Goal: Task Accomplishment & Management: Use online tool/utility

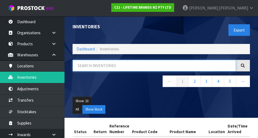
click at [159, 65] on input "text" at bounding box center [155, 66] width 164 height 12
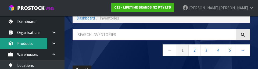
click at [28, 44] on link "Products" at bounding box center [32, 43] width 65 height 11
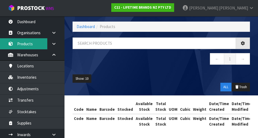
scroll to position [31, 0]
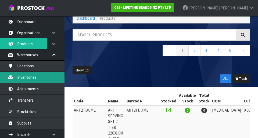
click at [36, 79] on link "Inventories" at bounding box center [32, 77] width 65 height 11
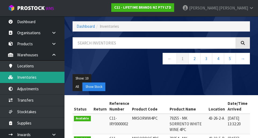
scroll to position [31, 0]
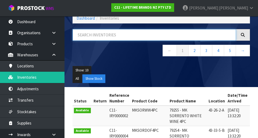
click at [107, 36] on input "text" at bounding box center [155, 35] width 164 height 12
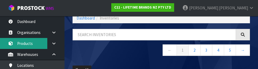
click at [30, 45] on link "Products" at bounding box center [32, 43] width 65 height 11
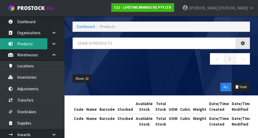
scroll to position [31, 0]
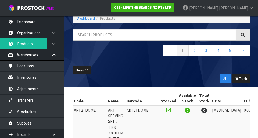
click at [108, 45] on nav "← 1 2 3 4 5 →" at bounding box center [162, 51] width 178 height 13
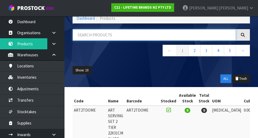
click at [122, 40] on input "text" at bounding box center [155, 35] width 164 height 12
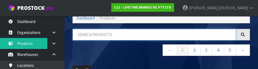
click at [126, 37] on input "text" at bounding box center [155, 35] width 164 height 12
type input "HK2124"
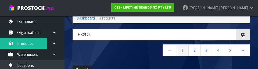
click at [124, 54] on nav "← 1 2 3 4 5 →" at bounding box center [162, 51] width 178 height 13
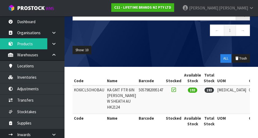
scroll to position [66, 0]
copy td "KO6ICLSOHOBAU"
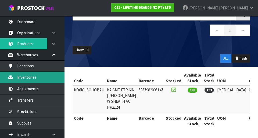
click at [47, 78] on link "Inventories" at bounding box center [32, 77] width 65 height 11
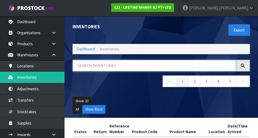
click at [128, 65] on input "text" at bounding box center [155, 66] width 164 height 12
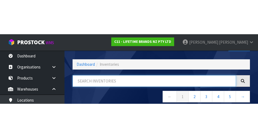
scroll to position [31, 0]
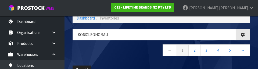
click at [138, 60] on div "KO6ICLSOHOBAU ← 1 2 3 4 5 →" at bounding box center [162, 45] width 186 height 33
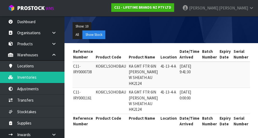
scroll to position [0, 36]
click at [251, 124] on th "Qty Available" at bounding box center [261, 121] width 20 height 14
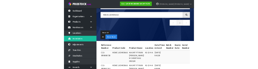
scroll to position [0, 0]
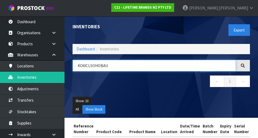
click at [100, 67] on input "KO6ICLSOHOBAU" at bounding box center [155, 66] width 164 height 12
click at [95, 65] on input "KO6ICLSOHOBAU" at bounding box center [155, 66] width 164 height 12
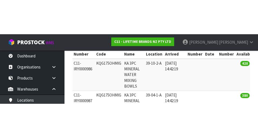
scroll to position [111, 0]
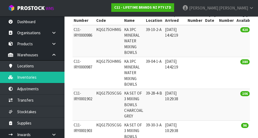
copy td "KQG175OHMIG"
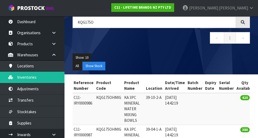
scroll to position [0, 0]
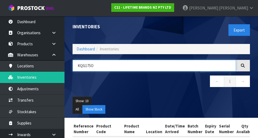
click at [145, 66] on input "KQG175O" at bounding box center [155, 66] width 164 height 12
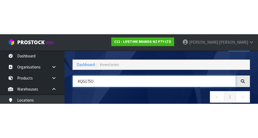
scroll to position [31, 0]
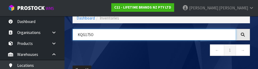
click at [87, 34] on input "KQG175O" at bounding box center [155, 35] width 164 height 12
click at [90, 33] on input "KQG175O" at bounding box center [155, 35] width 164 height 12
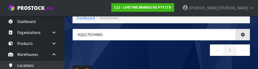
click at [163, 55] on nav "← 1 →" at bounding box center [162, 51] width 178 height 13
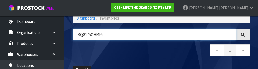
click at [93, 37] on input "KQG175OHMIG" at bounding box center [155, 35] width 164 height 12
click at [95, 37] on input "KQG175OHMIG" at bounding box center [155, 35] width 164 height 12
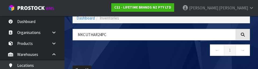
click at [180, 54] on nav "← 1 →" at bounding box center [162, 51] width 178 height 13
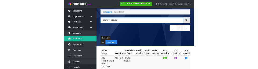
scroll to position [25, 0]
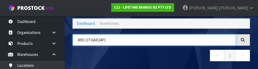
click at [96, 45] on input "MKCUTHAR24PC" at bounding box center [155, 40] width 164 height 12
click at [103, 40] on input "MKCUTHAR24PC" at bounding box center [155, 40] width 164 height 12
click at [100, 41] on input "MKCUTHAR24PC" at bounding box center [155, 40] width 164 height 12
click at [101, 42] on input "MKCUTHAR24PC" at bounding box center [155, 40] width 164 height 12
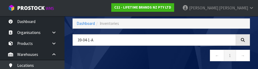
click at [155, 58] on nav "← 1 →" at bounding box center [162, 56] width 178 height 13
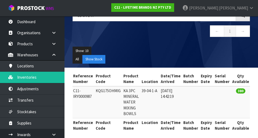
scroll to position [54, 0]
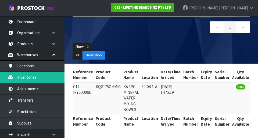
copy td "KQG175OHMIG"
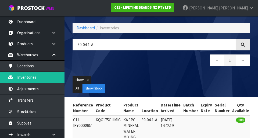
scroll to position [21, 0]
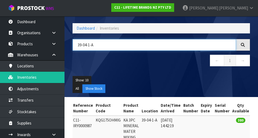
click at [99, 46] on input "39-04-1-A" at bounding box center [155, 45] width 164 height 12
click at [100, 44] on input "39-04-1-A" at bounding box center [155, 45] width 164 height 12
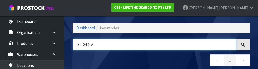
click at [86, 47] on input "39-04-1-A" at bounding box center [155, 45] width 164 height 12
click at [92, 45] on input "39-04-1-A" at bounding box center [155, 45] width 164 height 12
click at [87, 47] on input "39-04-1-A" at bounding box center [155, 45] width 164 height 12
click at [90, 46] on input "39-04-1-A" at bounding box center [155, 45] width 164 height 12
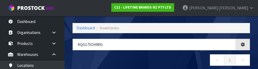
click at [180, 59] on nav "← 1 →" at bounding box center [162, 61] width 178 height 13
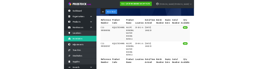
scroll to position [0, 0]
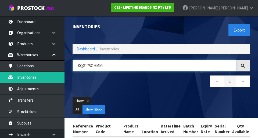
click at [99, 66] on input "KQG175OHMIG" at bounding box center [155, 66] width 164 height 12
click at [94, 66] on input "KQG175OHMIG" at bounding box center [155, 66] width 164 height 12
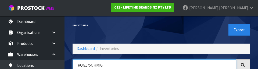
click at [92, 64] on input "KQG175OHMIG" at bounding box center [155, 66] width 164 height 12
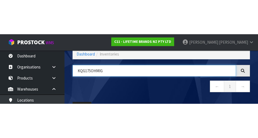
scroll to position [31, 0]
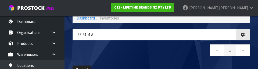
click at [175, 47] on nav "← 1 →" at bounding box center [162, 51] width 178 height 13
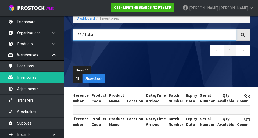
click at [97, 33] on input "33-31-4-A" at bounding box center [155, 35] width 164 height 12
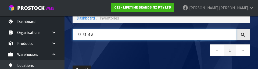
click at [86, 40] on input "33-31-4-A" at bounding box center [155, 35] width 164 height 12
click at [81, 39] on input "33-31-4-A" at bounding box center [155, 35] width 164 height 12
click at [91, 37] on input "33-31-4-A" at bounding box center [155, 35] width 164 height 12
click at [91, 36] on input "33-31-4-A" at bounding box center [155, 35] width 164 height 12
click at [88, 37] on input "33-31-4-A" at bounding box center [155, 35] width 164 height 12
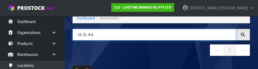
click at [87, 36] on input "33-31-4-A" at bounding box center [155, 35] width 164 height 12
click at [90, 36] on input "33-31-4-A" at bounding box center [155, 35] width 164 height 12
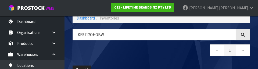
click at [173, 52] on nav "← 1 →" at bounding box center [162, 51] width 178 height 13
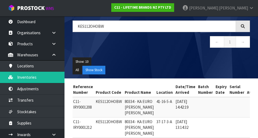
scroll to position [39, 0]
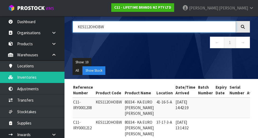
click at [97, 28] on input "KES112OHOBW" at bounding box center [155, 27] width 164 height 12
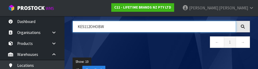
click at [96, 27] on input "KES112OHOBW" at bounding box center [155, 27] width 164 height 12
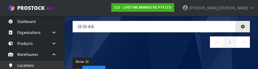
click at [163, 50] on nav "← 1 →" at bounding box center [162, 43] width 178 height 13
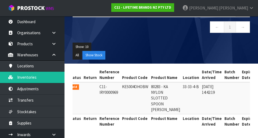
scroll to position [0, 0]
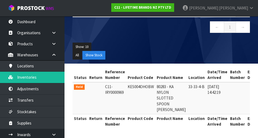
copy td "KES004OHOBW"
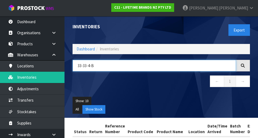
click at [87, 65] on input "33-33-4-B" at bounding box center [155, 66] width 164 height 12
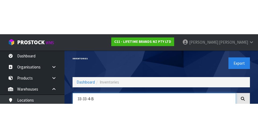
scroll to position [31, 0]
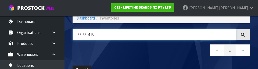
click at [89, 37] on input "33-33-4-B" at bounding box center [155, 35] width 164 height 12
click at [190, 36] on input "33-33-4-B" at bounding box center [155, 35] width 164 height 12
type input "3"
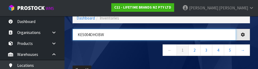
type input "KES004OHOBW"
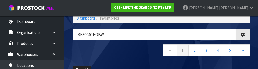
click at [136, 56] on nav "← 1 2 3 4 5 →" at bounding box center [162, 51] width 178 height 13
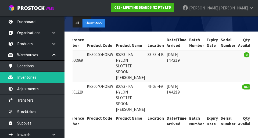
scroll to position [0, 0]
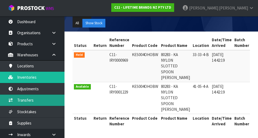
click at [29, 99] on link "Transfers" at bounding box center [32, 99] width 65 height 11
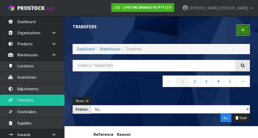
click at [241, 30] on link at bounding box center [243, 30] width 14 height 12
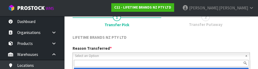
scroll to position [74, 0]
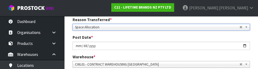
click at [213, 36] on div "Post Date * [DATE]" at bounding box center [162, 42] width 186 height 15
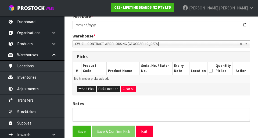
scroll to position [102, 0]
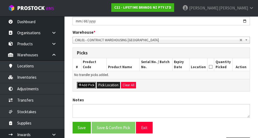
click at [85, 85] on button "Add Pick" at bounding box center [86, 85] width 19 height 6
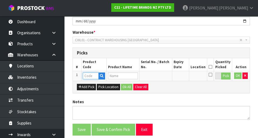
paste input "KES004OHOBW"
type input "KES004OHOBW"
type input "80283 - KA NYLON SLOTTED SPOON [PERSON_NAME]"
type input "KES004OHOBW"
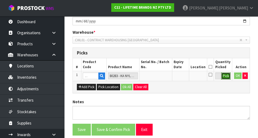
click at [223, 73] on button "Pick" at bounding box center [226, 75] width 9 height 7
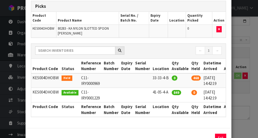
scroll to position [0, 8]
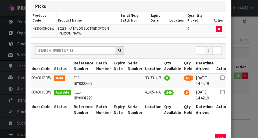
click at [220, 78] on icon at bounding box center [222, 78] width 4 height 0
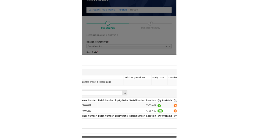
scroll to position [40, 0]
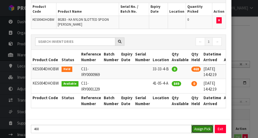
click at [202, 128] on button "Assign Pick" at bounding box center [203, 129] width 22 height 8
type input "468"
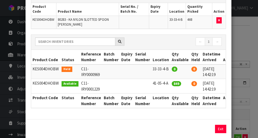
click at [245, 39] on div "Pick Line Picks Product Code Product Name Serial No. / Batch No. Expiry Date Lo…" at bounding box center [129, 69] width 258 height 138
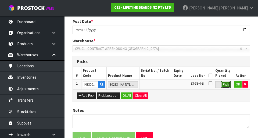
scroll to position [95, 0]
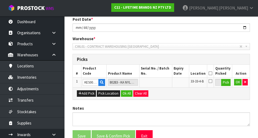
click at [213, 73] on icon at bounding box center [211, 73] width 4 height 0
click at [238, 84] on button "OK" at bounding box center [238, 82] width 8 height 6
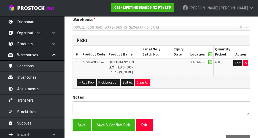
scroll to position [131, 0]
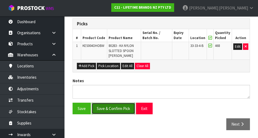
click at [126, 106] on button "Save & Confirm Pick" at bounding box center [114, 109] width 44 height 12
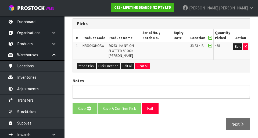
scroll to position [0, 0]
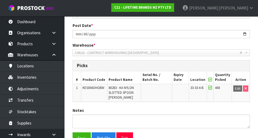
scroll to position [138, 0]
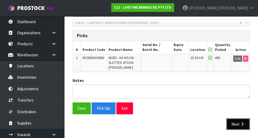
click at [240, 122] on icon "button" at bounding box center [242, 124] width 5 height 4
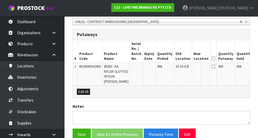
scroll to position [140, 0]
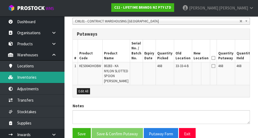
click at [57, 76] on link "Inventories" at bounding box center [32, 77] width 65 height 11
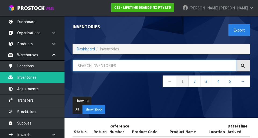
click at [138, 66] on input "text" at bounding box center [155, 66] width 164 height 12
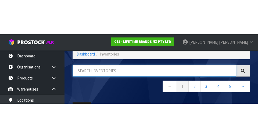
scroll to position [31, 0]
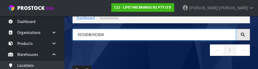
type input "KES004OHOBW"
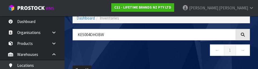
click at [182, 52] on nav "← 1 →" at bounding box center [162, 51] width 178 height 13
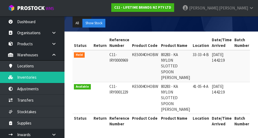
scroll to position [109, 0]
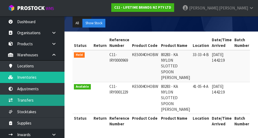
click at [29, 100] on link "Transfers" at bounding box center [32, 99] width 65 height 11
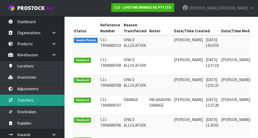
scroll to position [0, 26]
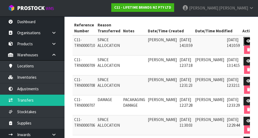
click at [247, 42] on icon at bounding box center [249, 40] width 4 height 3
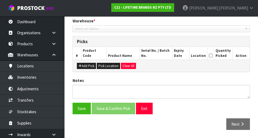
type input "[DATE]"
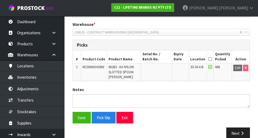
scroll to position [119, 0]
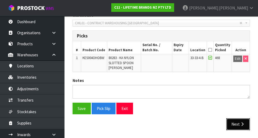
click at [237, 120] on button "Next" at bounding box center [239, 124] width 24 height 12
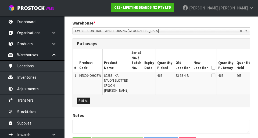
scroll to position [112, 0]
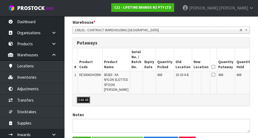
click at [87, 103] on button "Edit All" at bounding box center [83, 100] width 13 height 6
click at [194, 77] on input "text" at bounding box center [198, 75] width 9 height 7
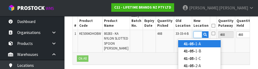
scroll to position [0, 7]
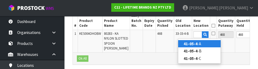
click at [206, 46] on link "41-05-4 -A" at bounding box center [199, 43] width 43 height 7
type input "41-05-4-A"
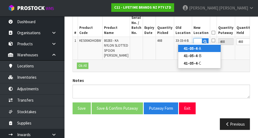
scroll to position [0, 0]
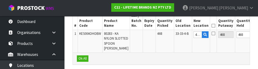
click at [212, 35] on icon at bounding box center [214, 33] width 4 height 4
click at [0, 0] on input "checkbox" at bounding box center [0, 0] width 0 height 0
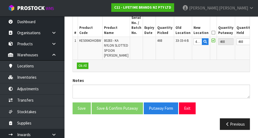
scroll to position [0, 28]
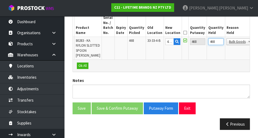
click at [209, 38] on input "468" at bounding box center [216, 41] width 15 height 7
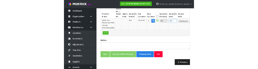
scroll to position [150, 0]
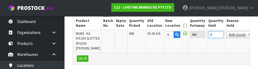
type input "0"
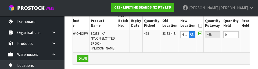
click at [257, 37] on button "OK" at bounding box center [261, 34] width 8 height 6
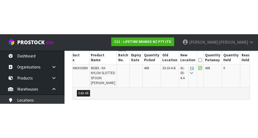
scroll to position [153, 0]
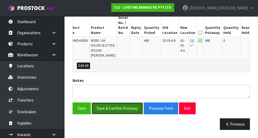
click at [134, 114] on button "Save & Confirm Putaway" at bounding box center [117, 108] width 51 height 12
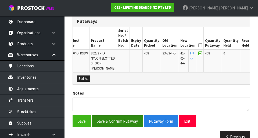
scroll to position [0, 0]
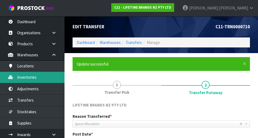
click at [53, 76] on link "Inventories" at bounding box center [32, 77] width 65 height 11
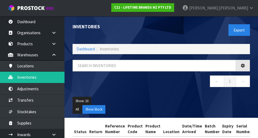
click at [44, 77] on div "Inventories Export Dashboard Inventories ← 1 → Show: 10 5 10 25 50 All Show Sto…" at bounding box center [129, 80] width 258 height 160
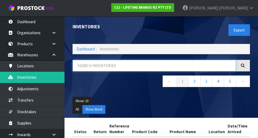
click at [122, 66] on input "text" at bounding box center [155, 66] width 164 height 12
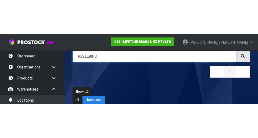
scroll to position [43, 0]
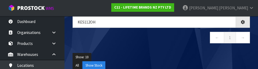
click at [171, 44] on nav "← 1 →" at bounding box center [162, 38] width 178 height 13
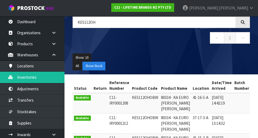
click at [146, 96] on td "KES112OHOBW" at bounding box center [145, 103] width 29 height 20
copy td "KES112OHOBW"
click at [93, 23] on input "KES112OH" at bounding box center [155, 22] width 164 height 12
click at [94, 21] on input "KES112OH" at bounding box center [155, 22] width 164 height 12
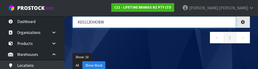
type input "KES112OHOBW"
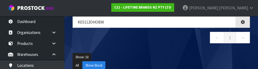
click at [154, 49] on div "KES112OHOBW ← 1 →" at bounding box center [162, 32] width 186 height 33
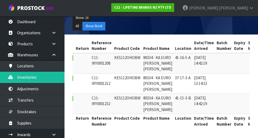
scroll to position [0, 17]
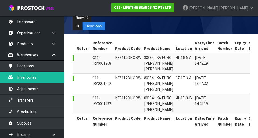
copy td "KES112OHOBW"
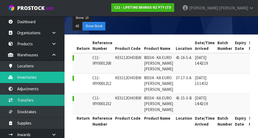
click at [54, 96] on link "Transfers" at bounding box center [32, 99] width 65 height 11
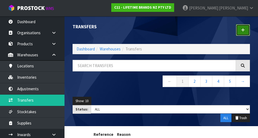
click at [242, 29] on icon at bounding box center [243, 30] width 4 height 4
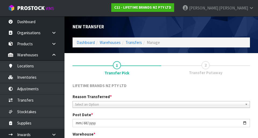
click at [208, 66] on span "2" at bounding box center [206, 65] width 8 height 8
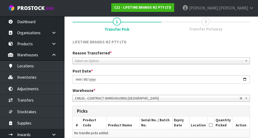
scroll to position [48, 0]
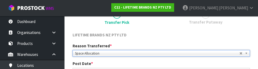
click at [173, 41] on div "LIFETIME BRANDS NZ PTY LTD" at bounding box center [162, 37] width 186 height 11
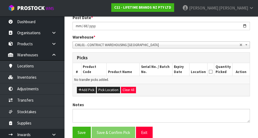
scroll to position [99, 0]
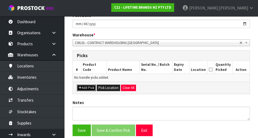
click at [87, 87] on button "Add Pick" at bounding box center [86, 88] width 19 height 6
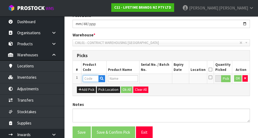
click at [91, 79] on input "text" at bounding box center [91, 78] width 16 height 7
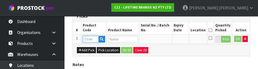
scroll to position [140, 0]
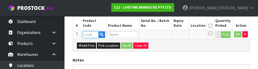
type input "KES112OHOBW"
type input "80334 - KA EURO [PERSON_NAME] [PERSON_NAME]"
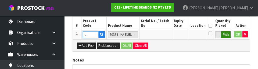
type input "KES112OHOBW"
click at [224, 34] on button "Pick" at bounding box center [226, 34] width 9 height 7
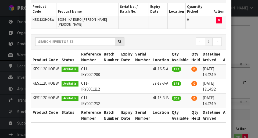
scroll to position [0, 6]
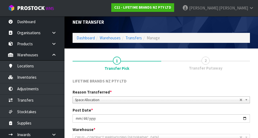
scroll to position [2, 0]
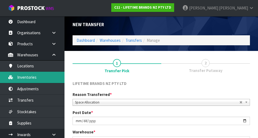
click at [51, 78] on link "Inventories" at bounding box center [32, 77] width 65 height 11
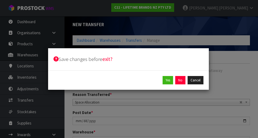
click at [51, 79] on div "Yes No Cancel" at bounding box center [128, 80] width 161 height 20
click at [180, 81] on button "No" at bounding box center [180, 80] width 10 height 9
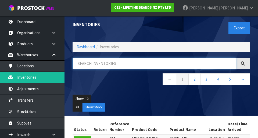
paste input "KES112OHOBW"
type input "KES112OHOBW"
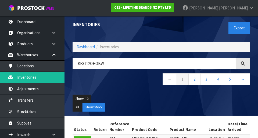
click at [139, 93] on div "Show: 10 5 10 25 50 All Show Stock" at bounding box center [162, 102] width 186 height 25
